Goal: Task Accomplishment & Management: Manage account settings

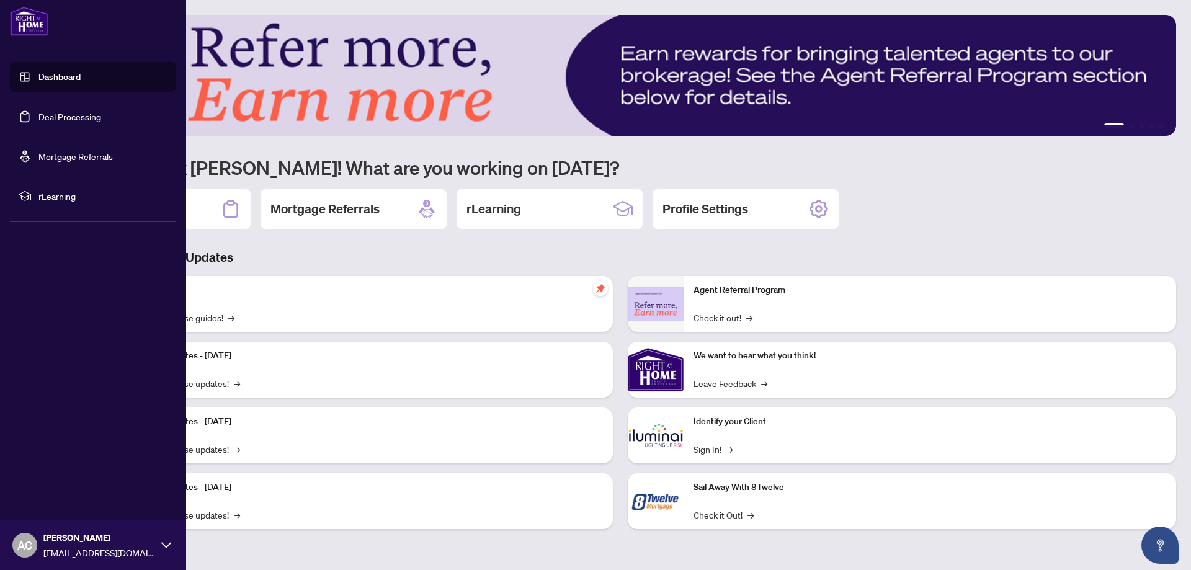
click at [43, 117] on link "Deal Processing" at bounding box center [69, 116] width 63 height 11
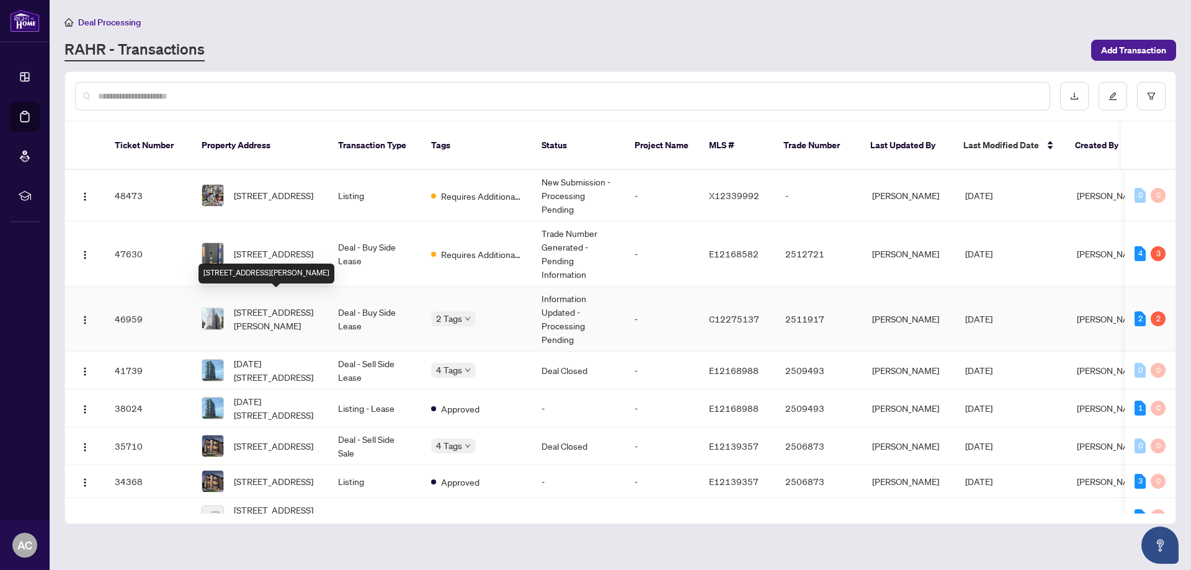
click at [260, 305] on span "[STREET_ADDRESS][PERSON_NAME]" at bounding box center [276, 318] width 84 height 27
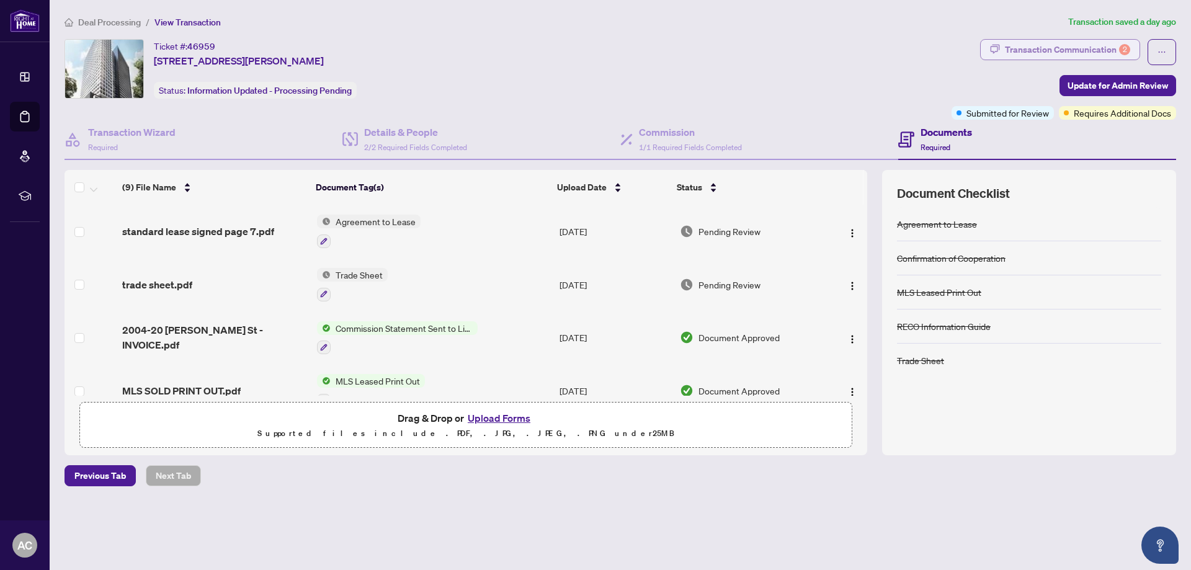
click at [1027, 50] on div "Transaction Communication 2" at bounding box center [1067, 50] width 125 height 20
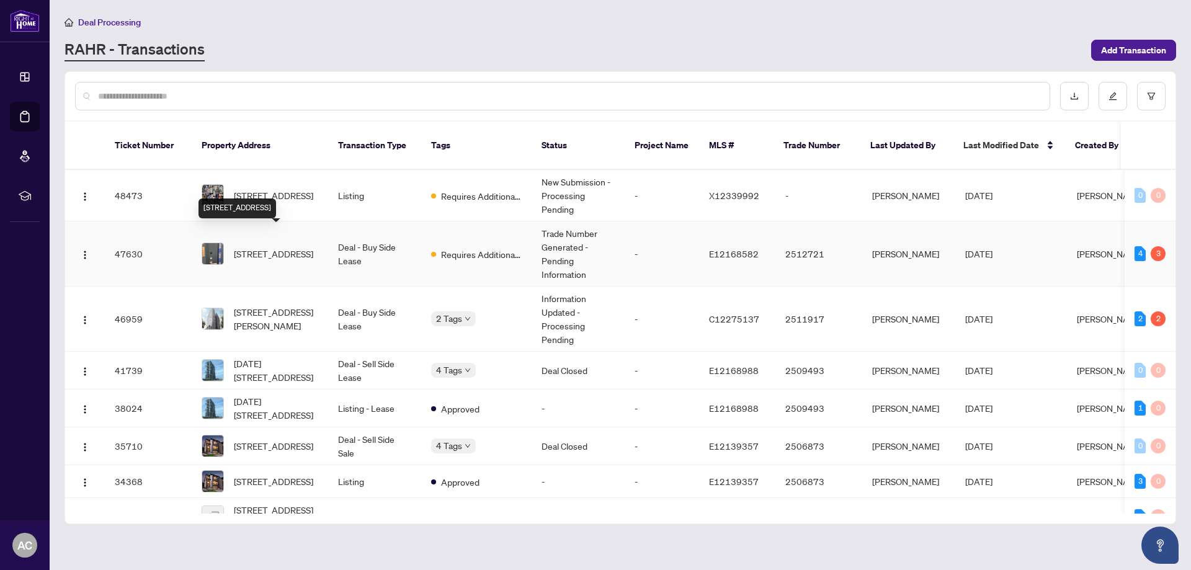
click at [247, 247] on span "[STREET_ADDRESS]" at bounding box center [273, 254] width 79 height 14
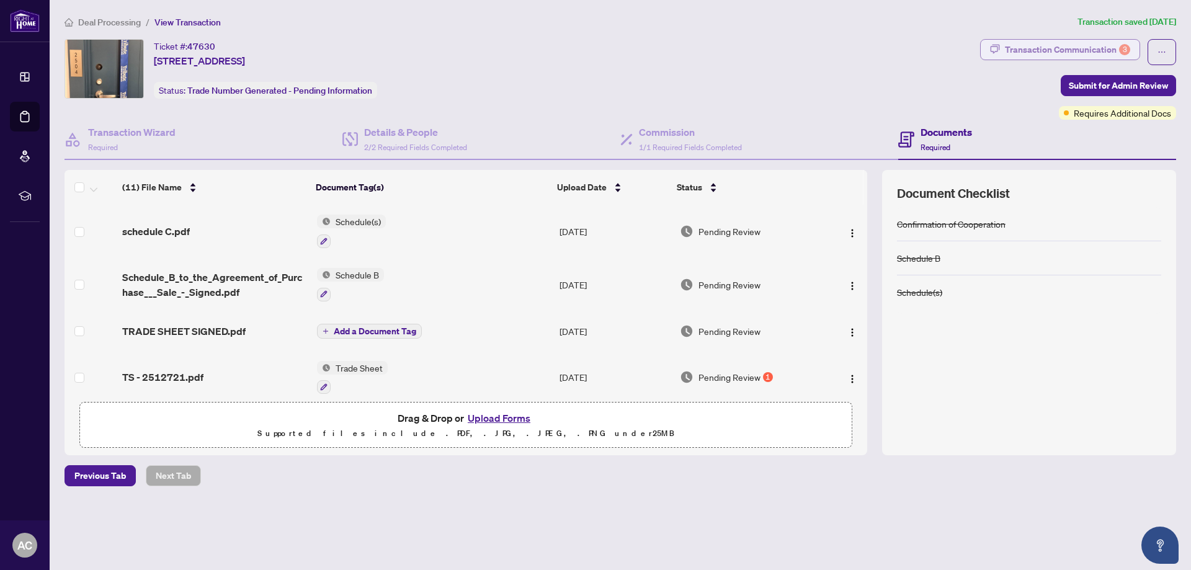
click at [1051, 45] on div "Transaction Communication 3" at bounding box center [1067, 50] width 125 height 20
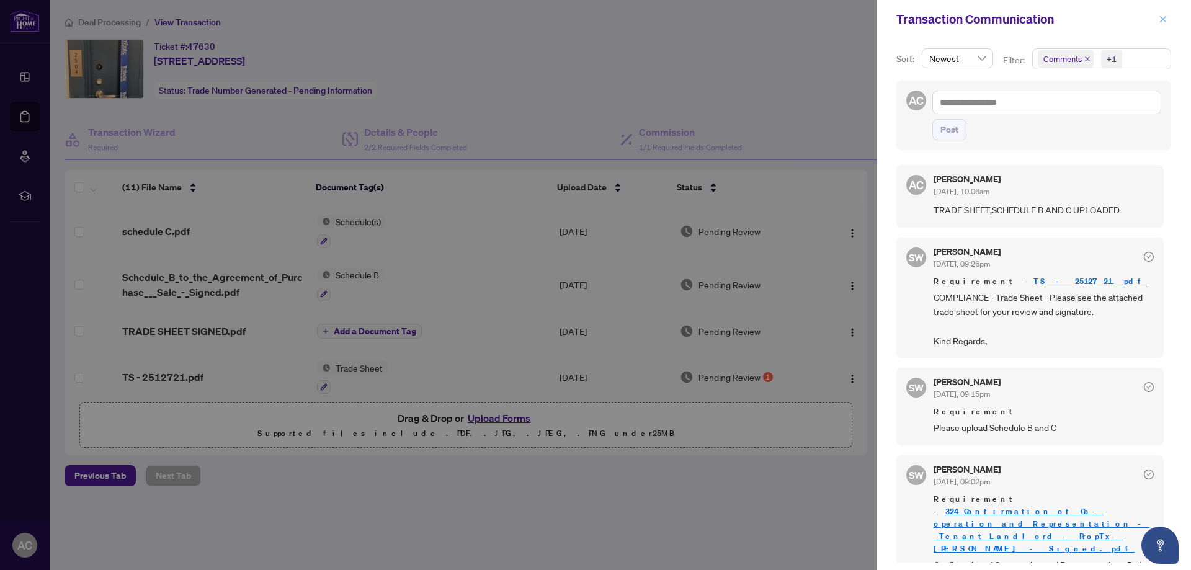
click at [1162, 17] on icon "close" at bounding box center [1163, 19] width 9 height 9
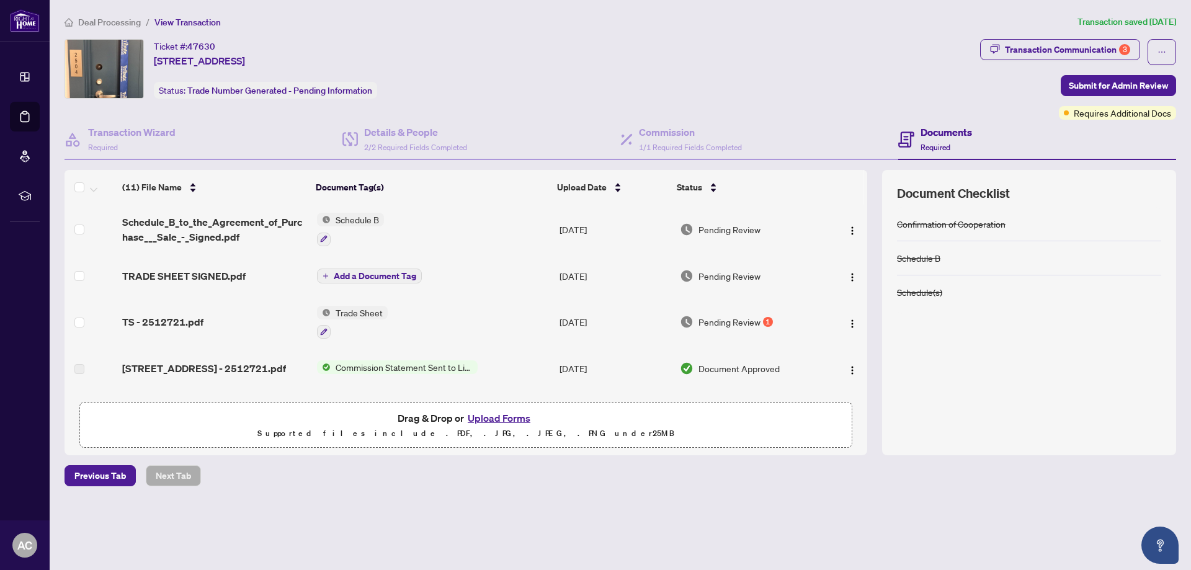
scroll to position [124, 0]
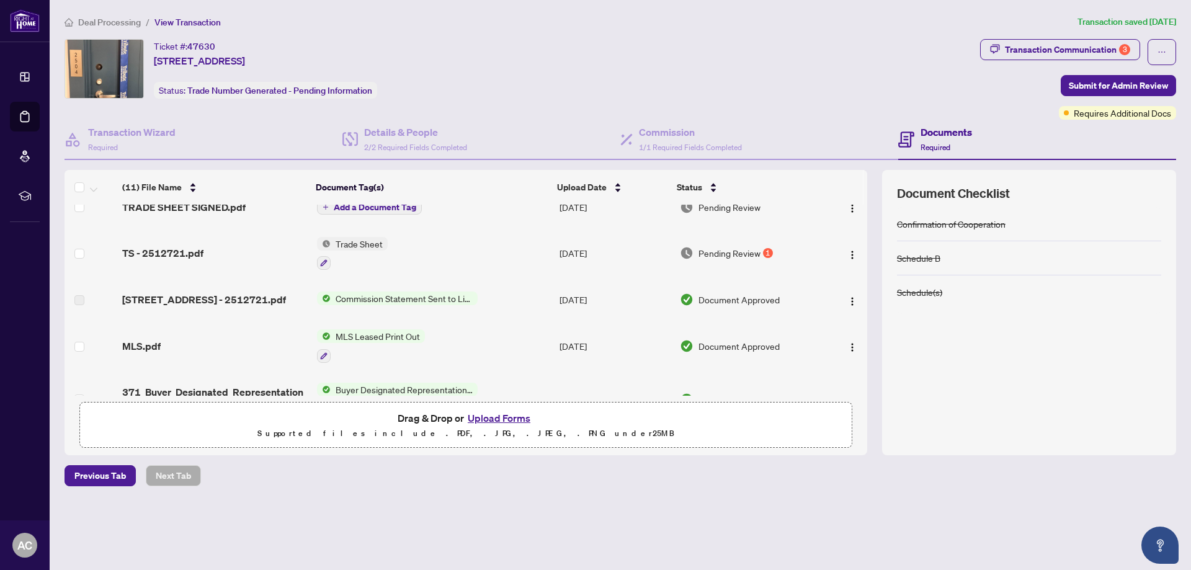
click at [746, 254] on span "Pending Review" at bounding box center [729, 253] width 62 height 14
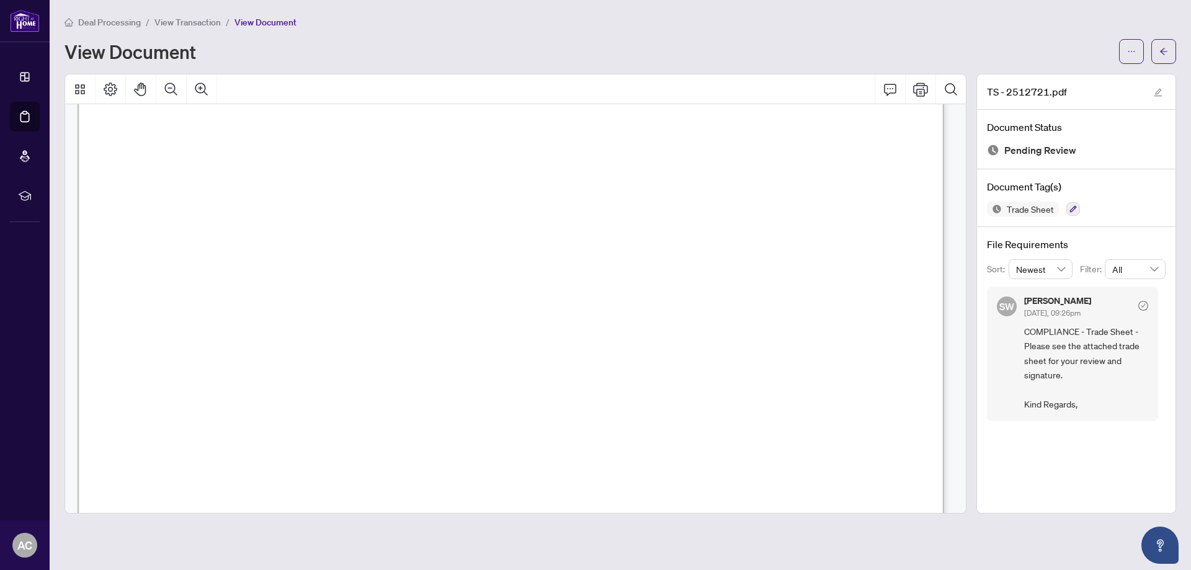
scroll to position [303, 0]
